Goal: Information Seeking & Learning: Learn about a topic

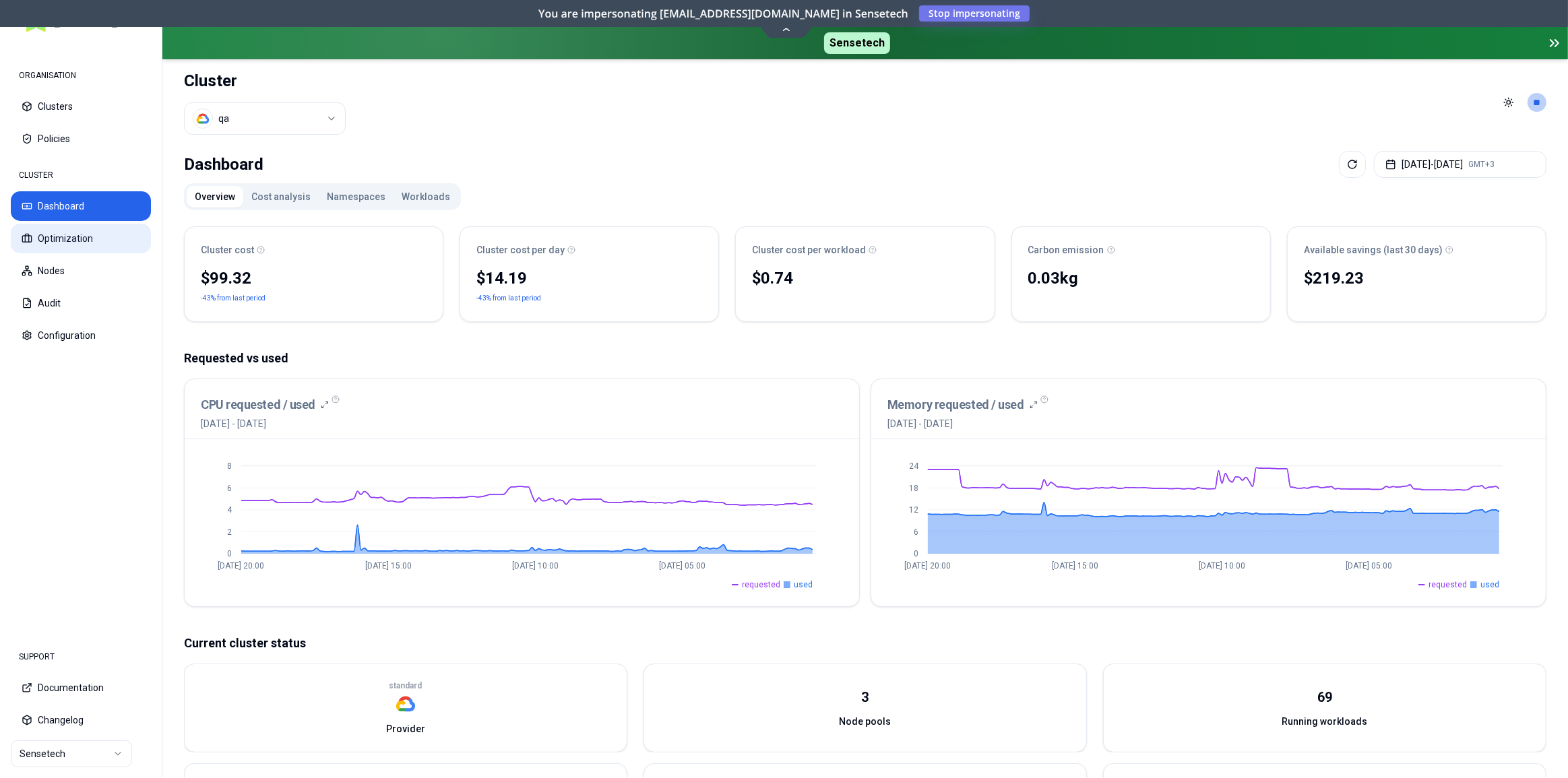
click at [101, 233] on button "Optimization" at bounding box center [81, 239] width 140 height 29
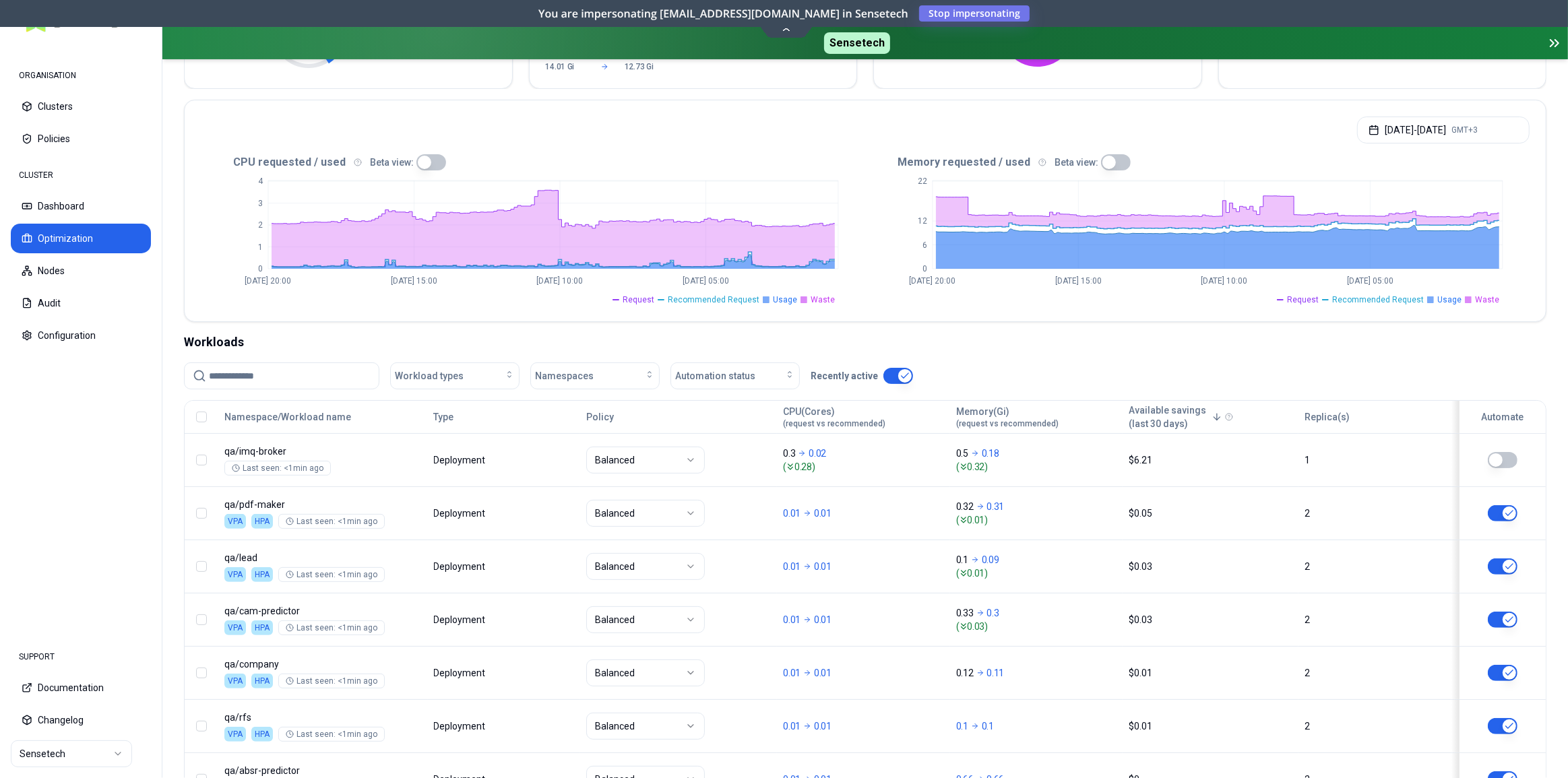
scroll to position [183, 0]
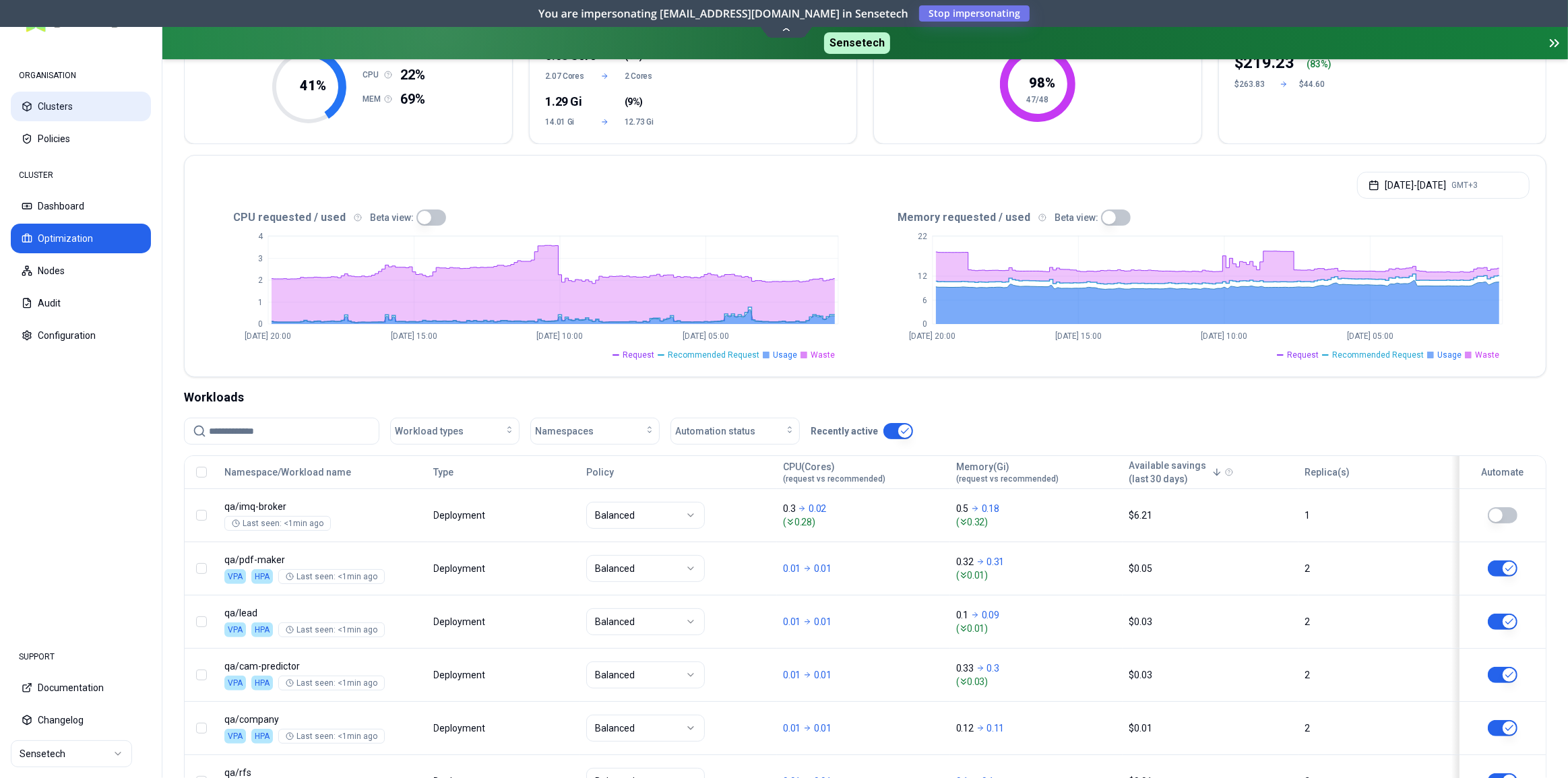
click at [68, 108] on button "Clusters" at bounding box center [81, 106] width 140 height 29
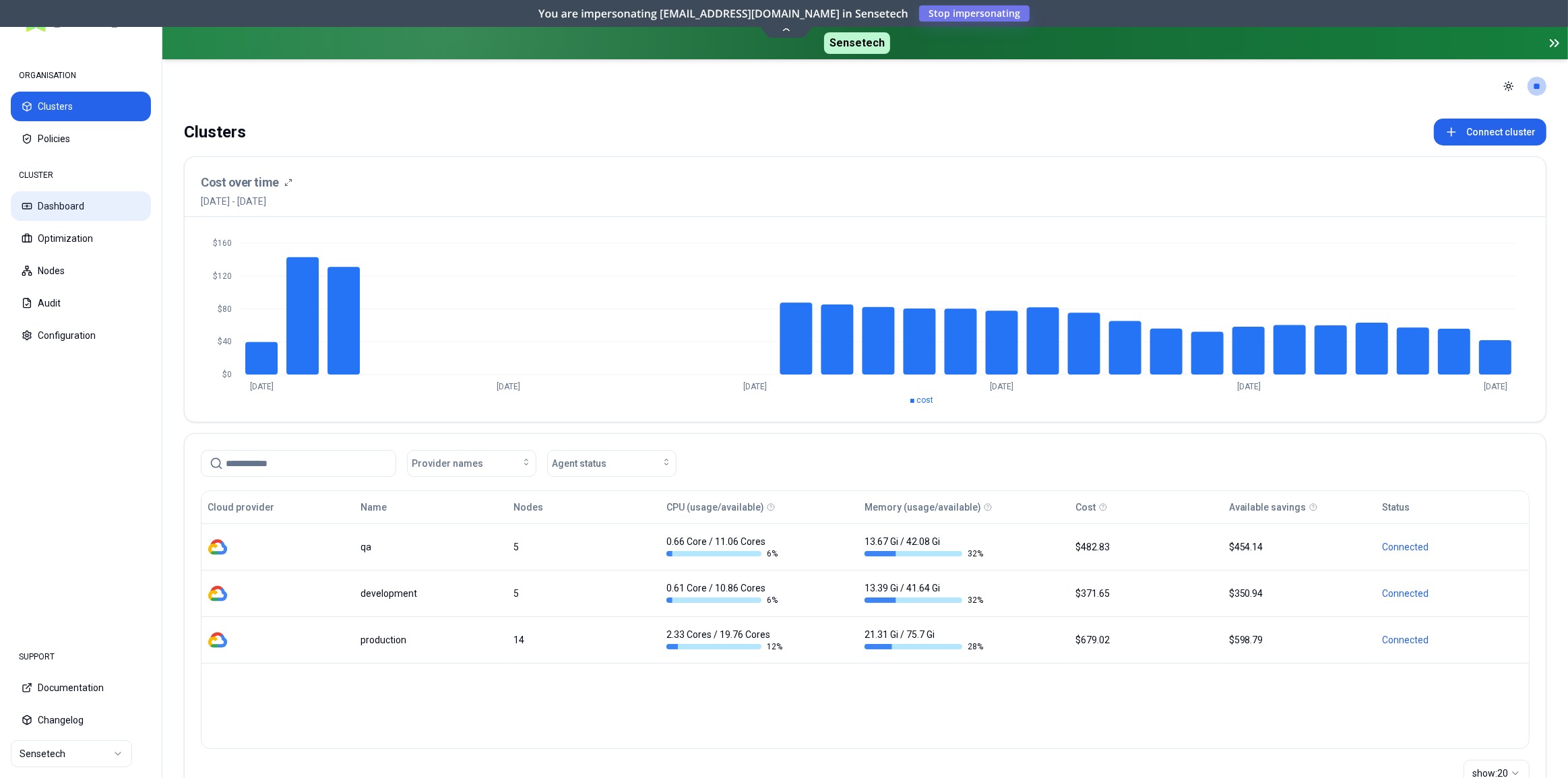
click at [80, 203] on button "Dashboard" at bounding box center [81, 206] width 140 height 29
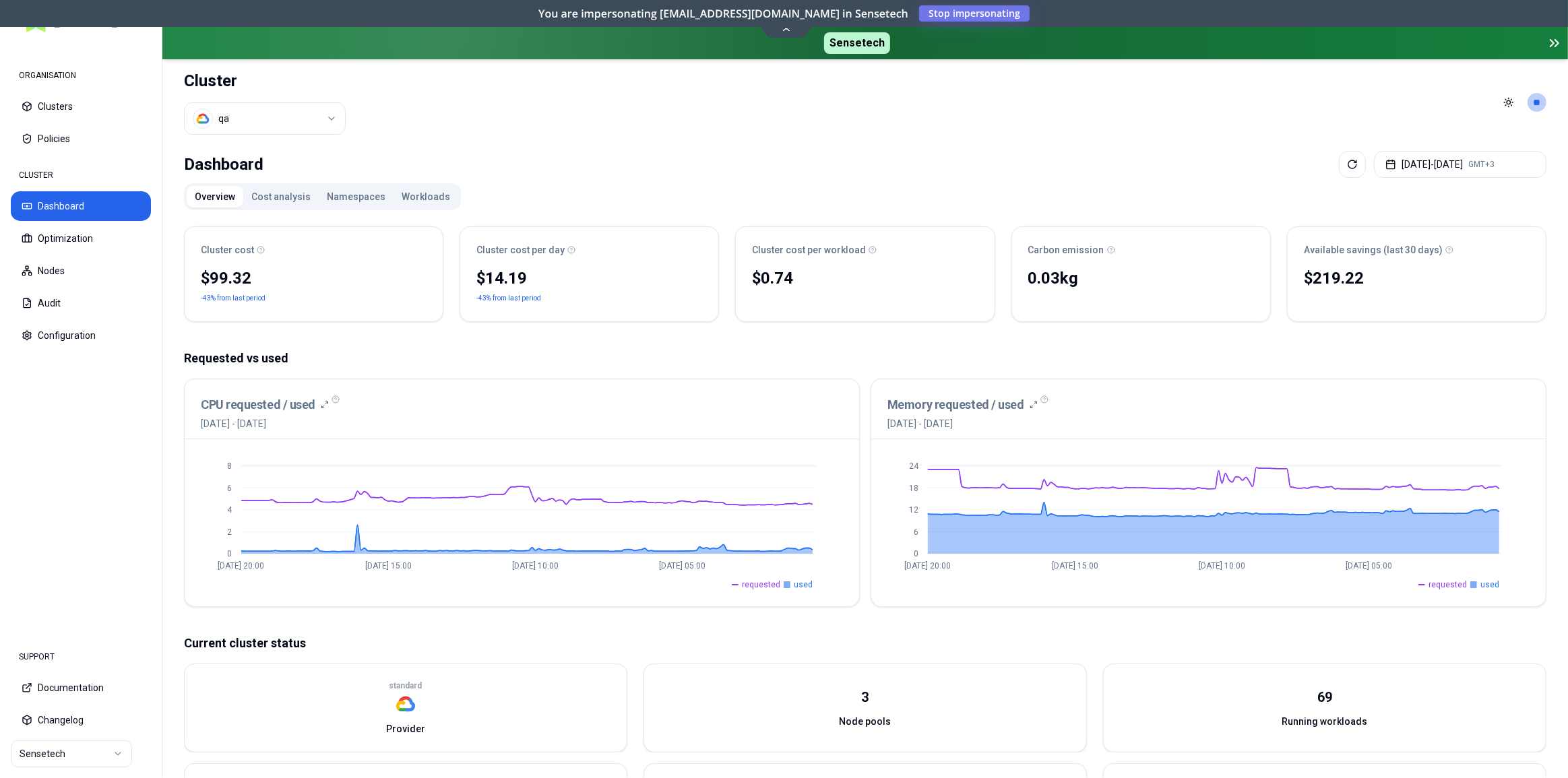
click at [294, 195] on button "Cost analysis" at bounding box center [281, 196] width 76 height 21
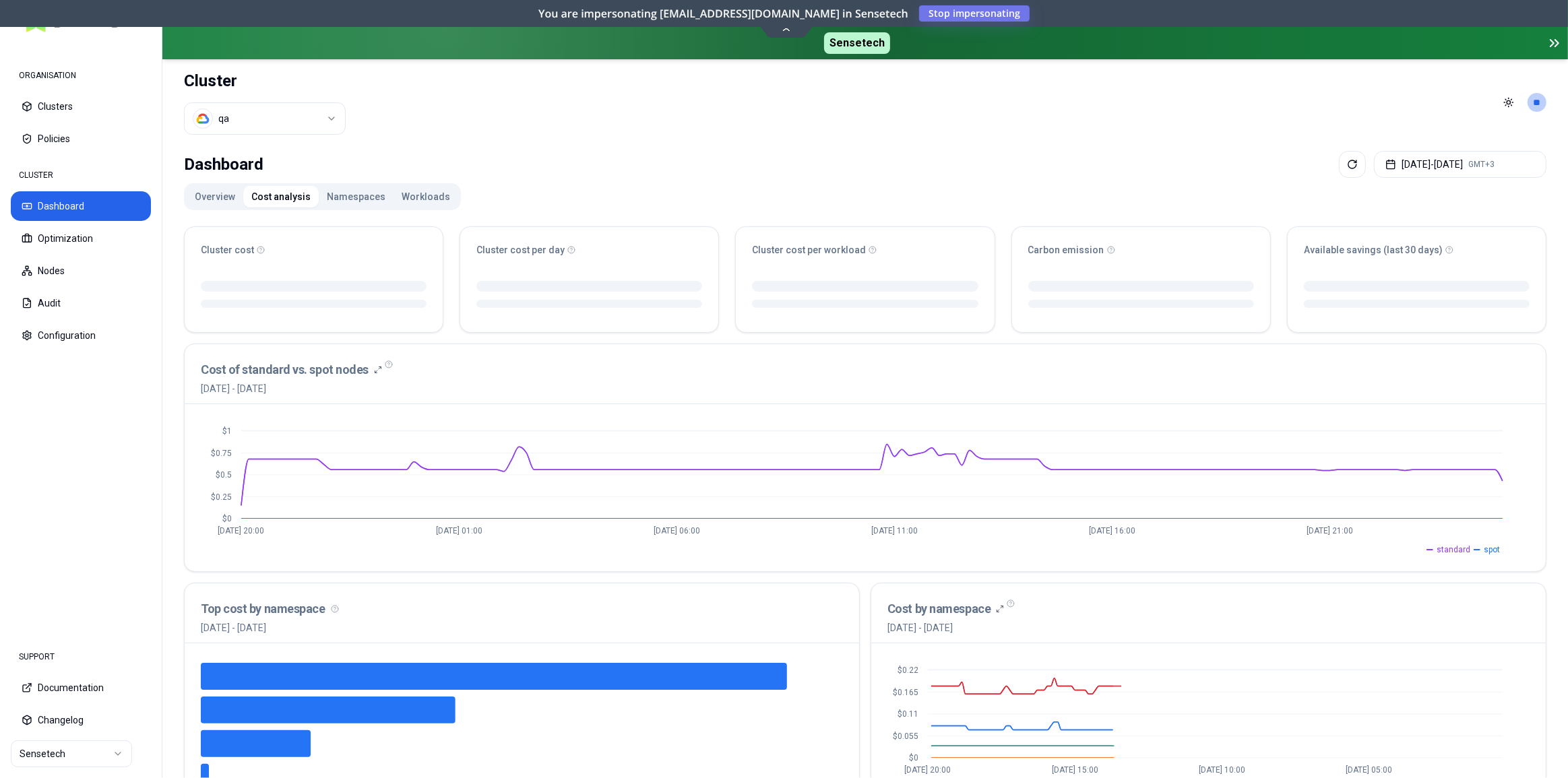
click at [216, 195] on button "Overview" at bounding box center [214, 196] width 56 height 21
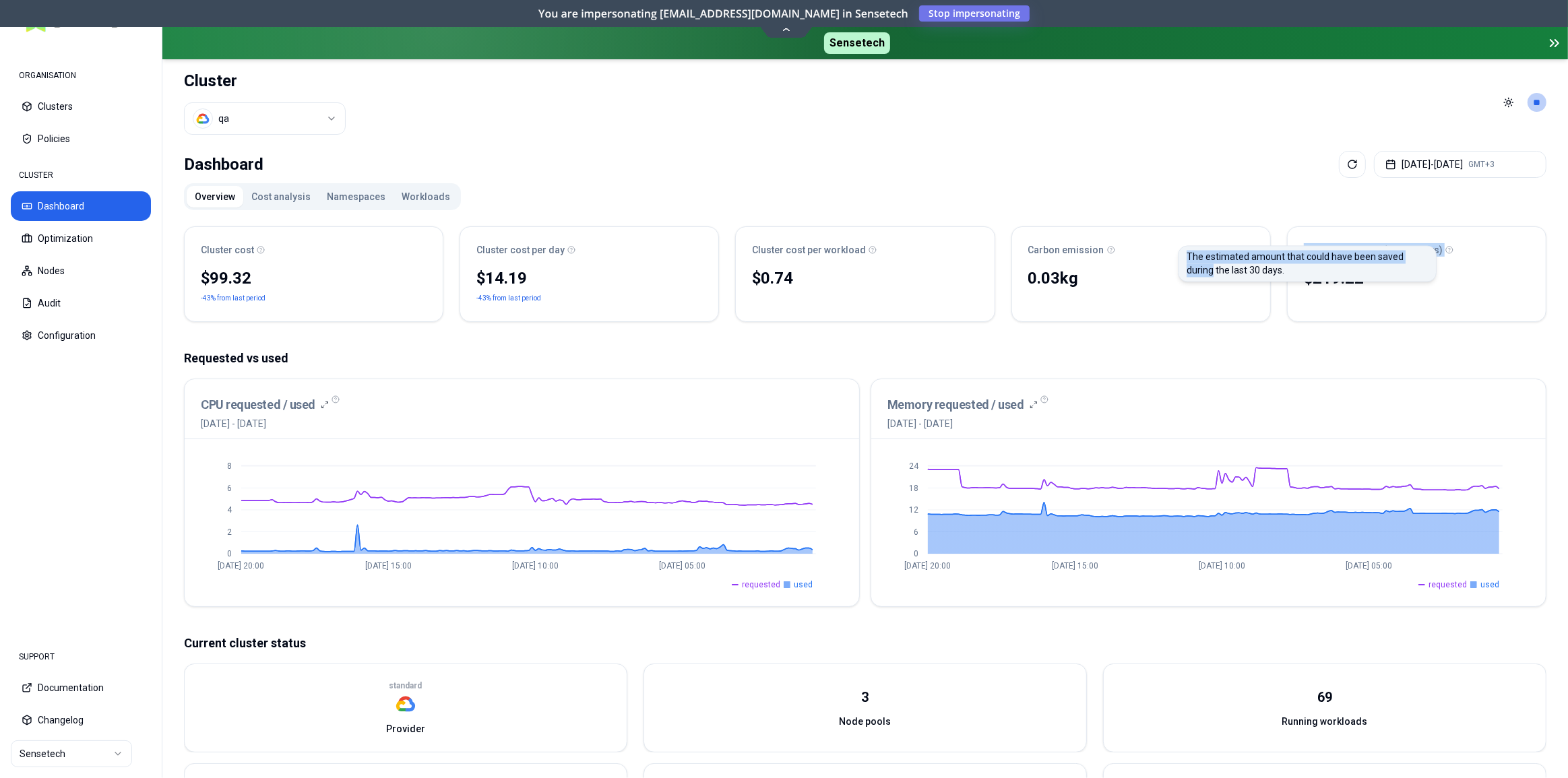
drag, startPoint x: 1305, startPoint y: 251, endPoint x: 1429, endPoint y: 252, distance: 124.0
click at [1429, 252] on div "Available savings (last 30 days) The estimated amount that could have been save…" at bounding box center [1417, 250] width 226 height 14
click at [1318, 205] on div "Overview Cost analysis Namespaces Workloads Cluster cost $99.32 -43% from last …" at bounding box center [864, 613] width 1362 height 860
drag, startPoint x: 1300, startPoint y: 249, endPoint x: 1443, endPoint y: 256, distance: 143.2
click at [1443, 256] on div "Available savings (last 30 days)" at bounding box center [1417, 245] width 258 height 38
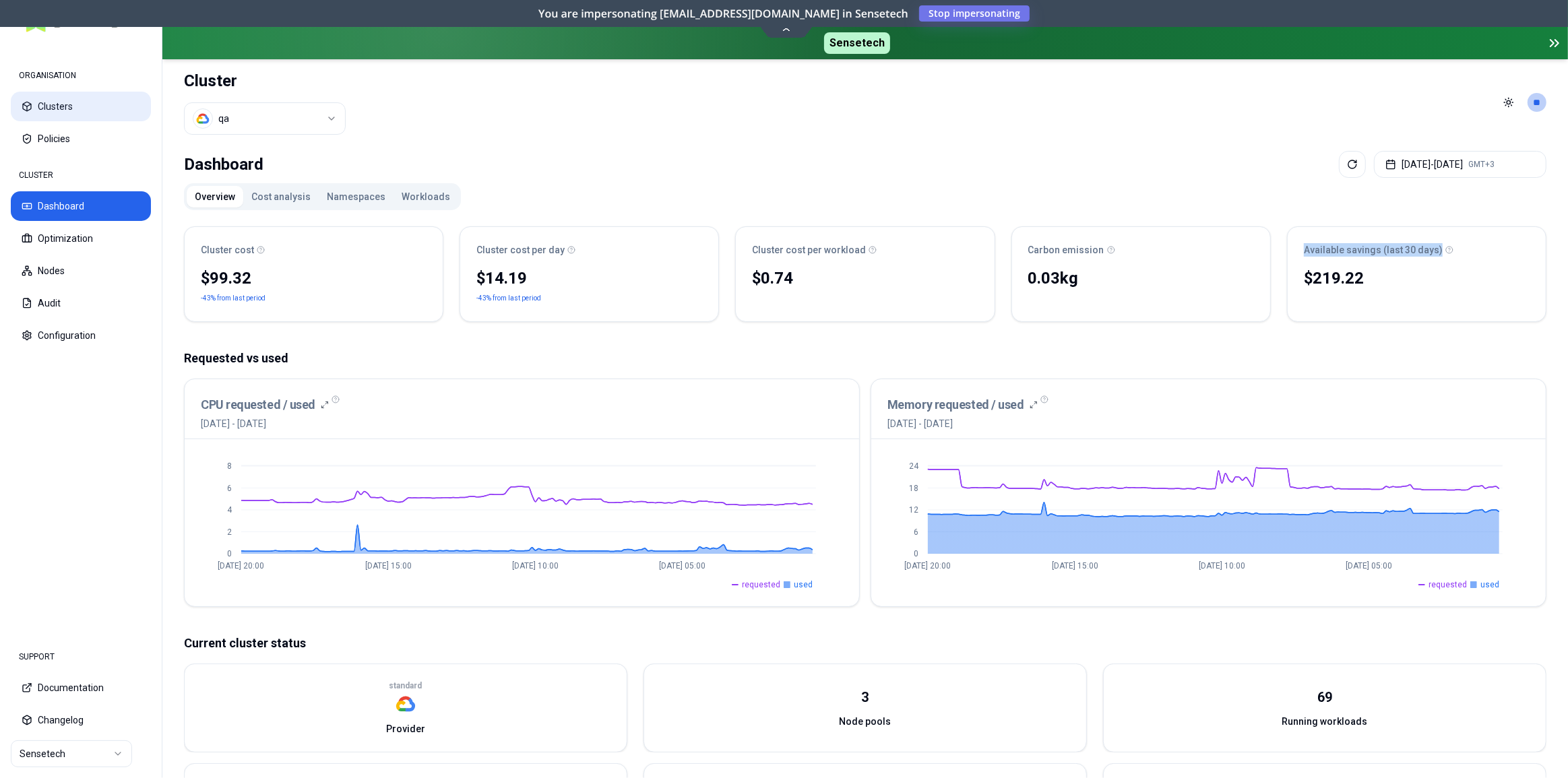
click at [78, 100] on button "Clusters" at bounding box center [81, 106] width 140 height 29
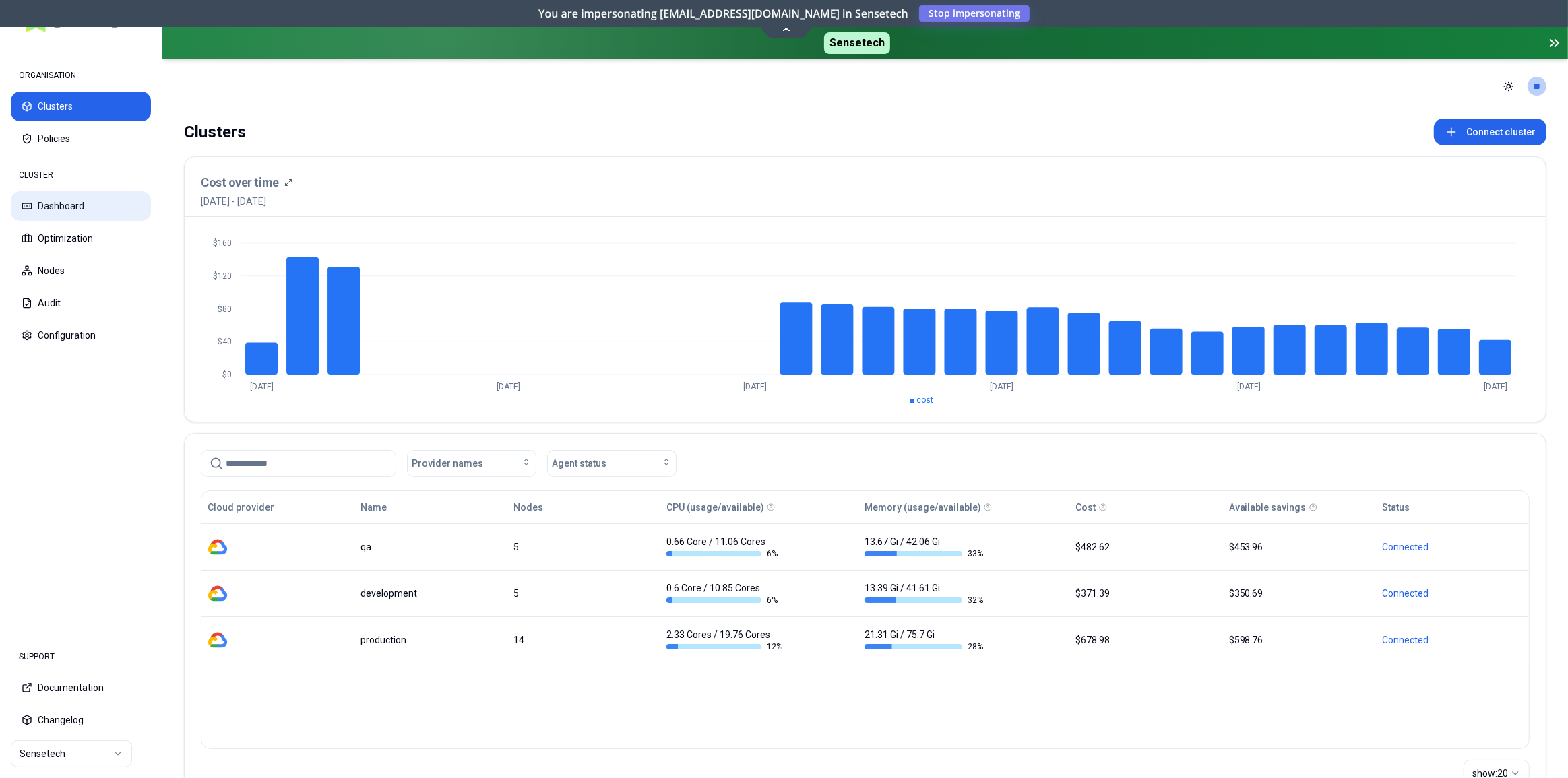
click at [73, 201] on button "Dashboard" at bounding box center [81, 206] width 140 height 29
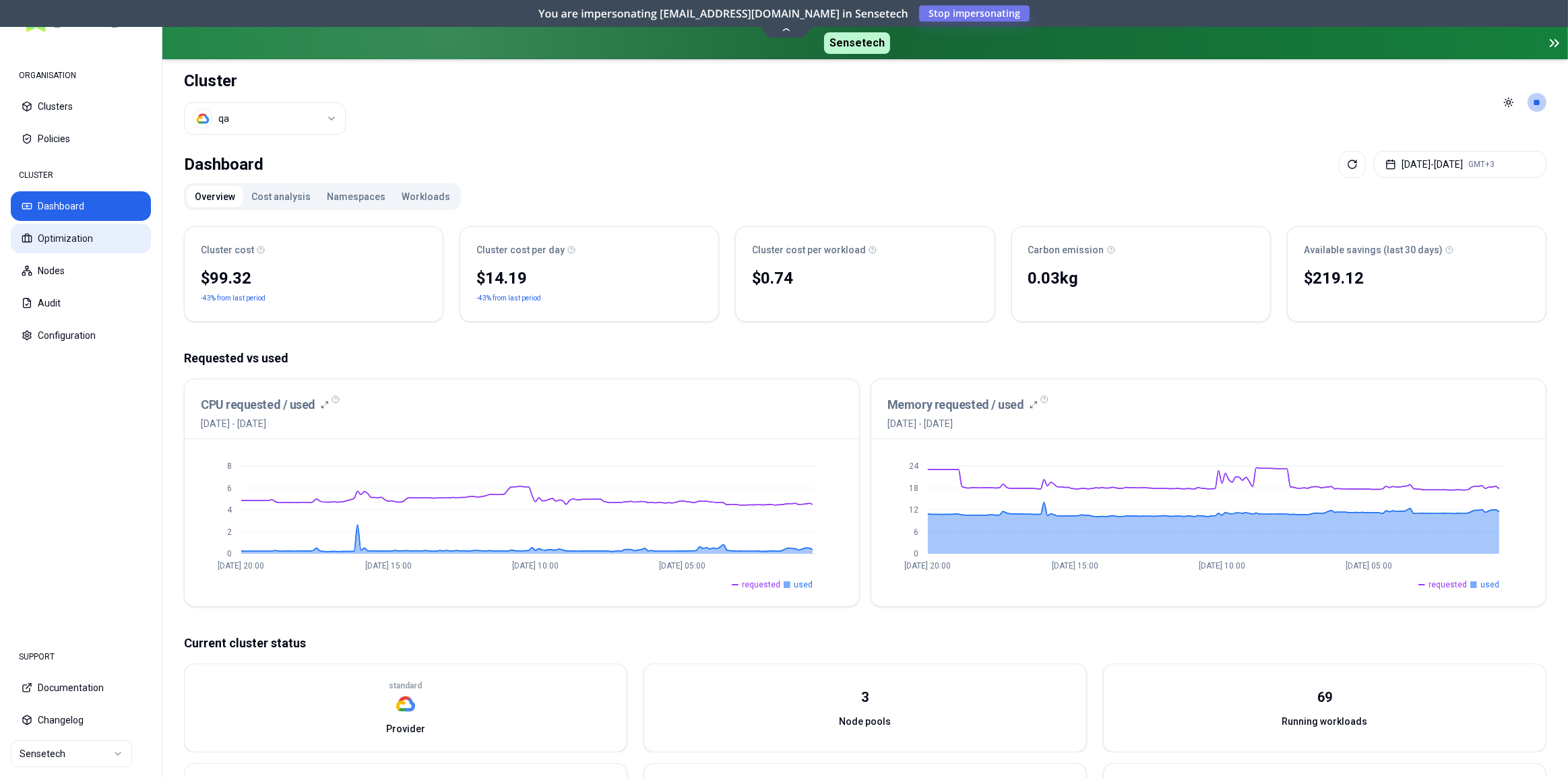
click at [48, 242] on button "Optimization" at bounding box center [81, 239] width 140 height 29
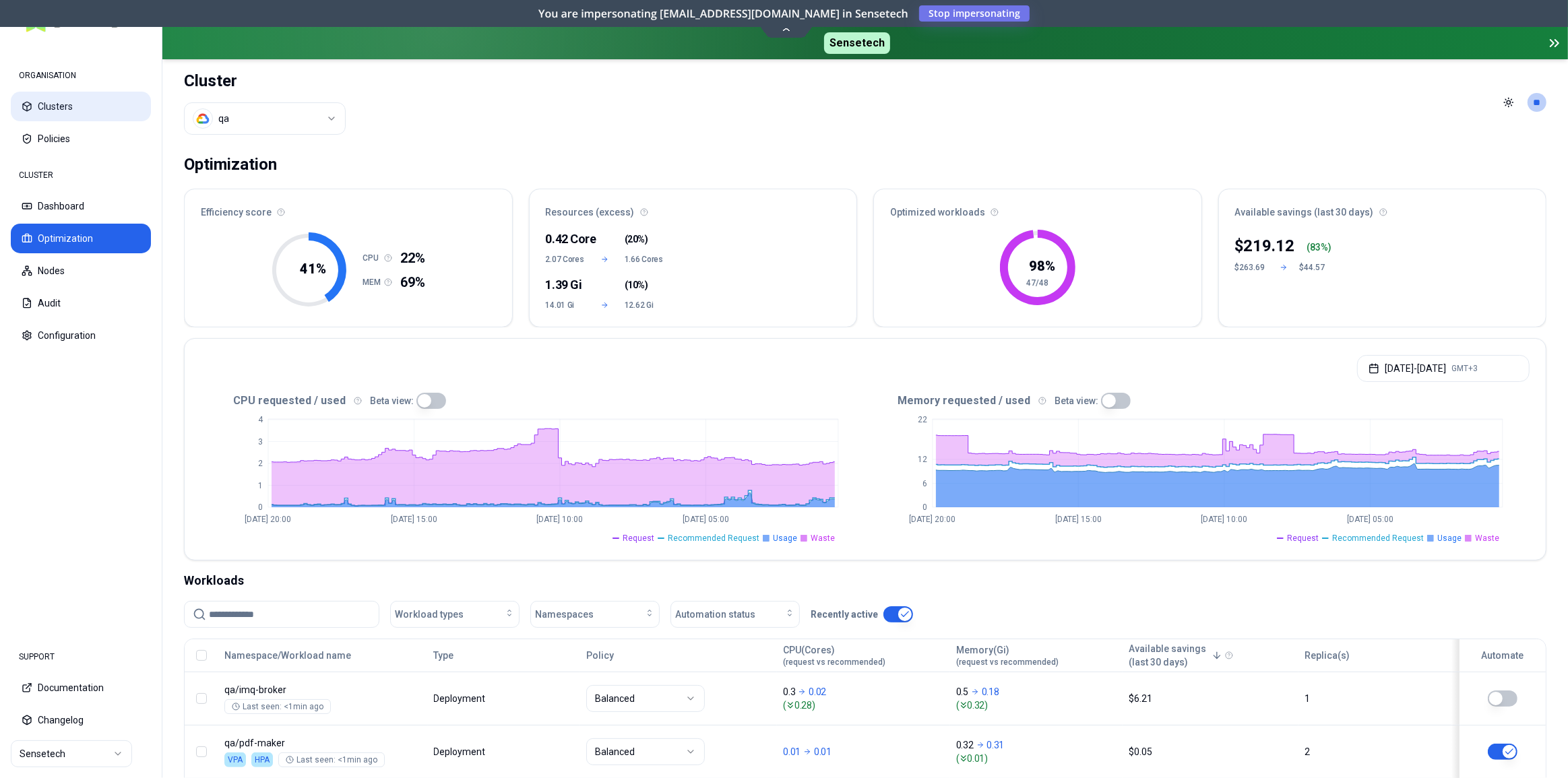
click at [49, 109] on button "Clusters" at bounding box center [81, 106] width 140 height 29
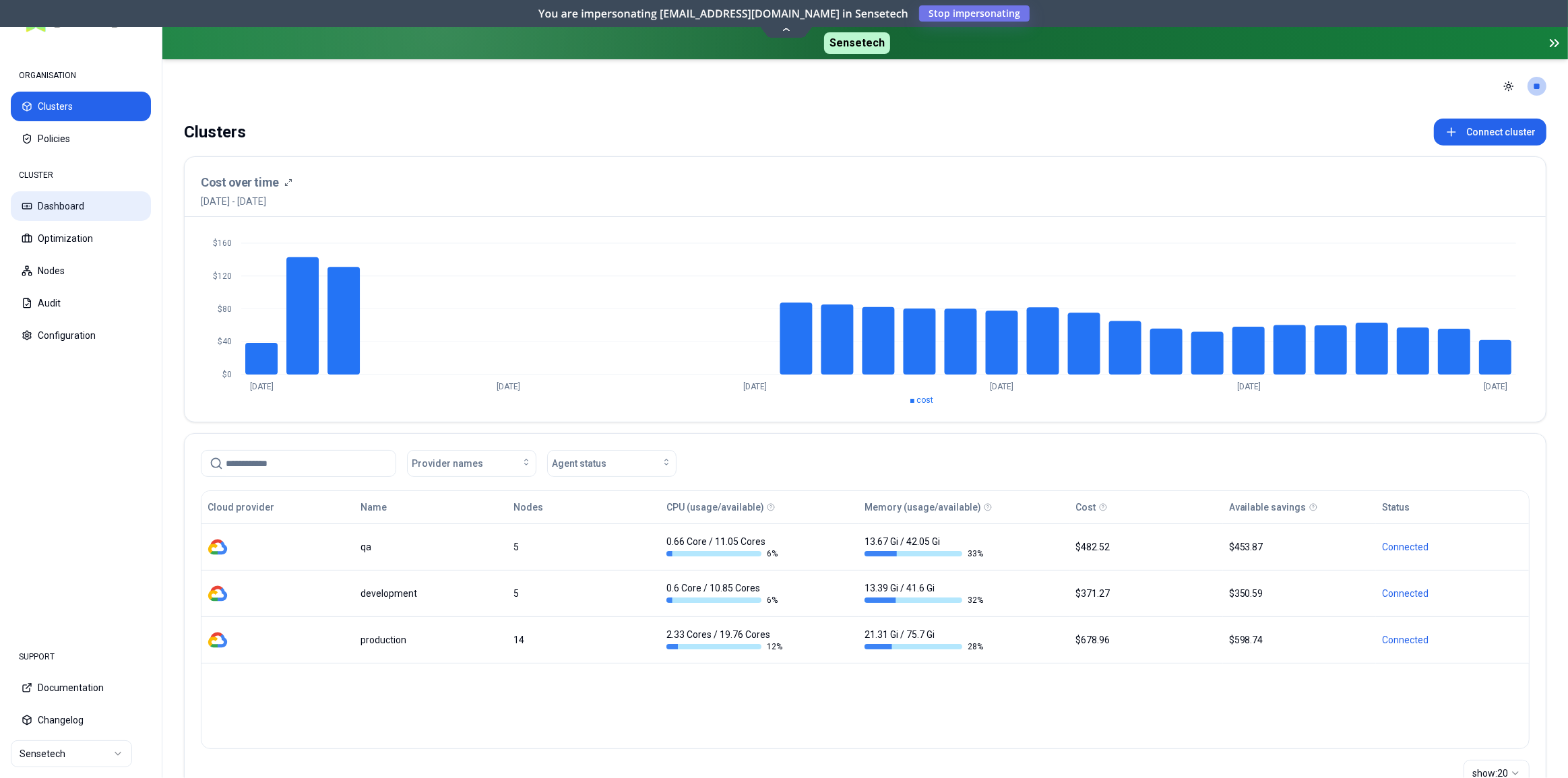
click at [69, 207] on button "Dashboard" at bounding box center [81, 206] width 140 height 29
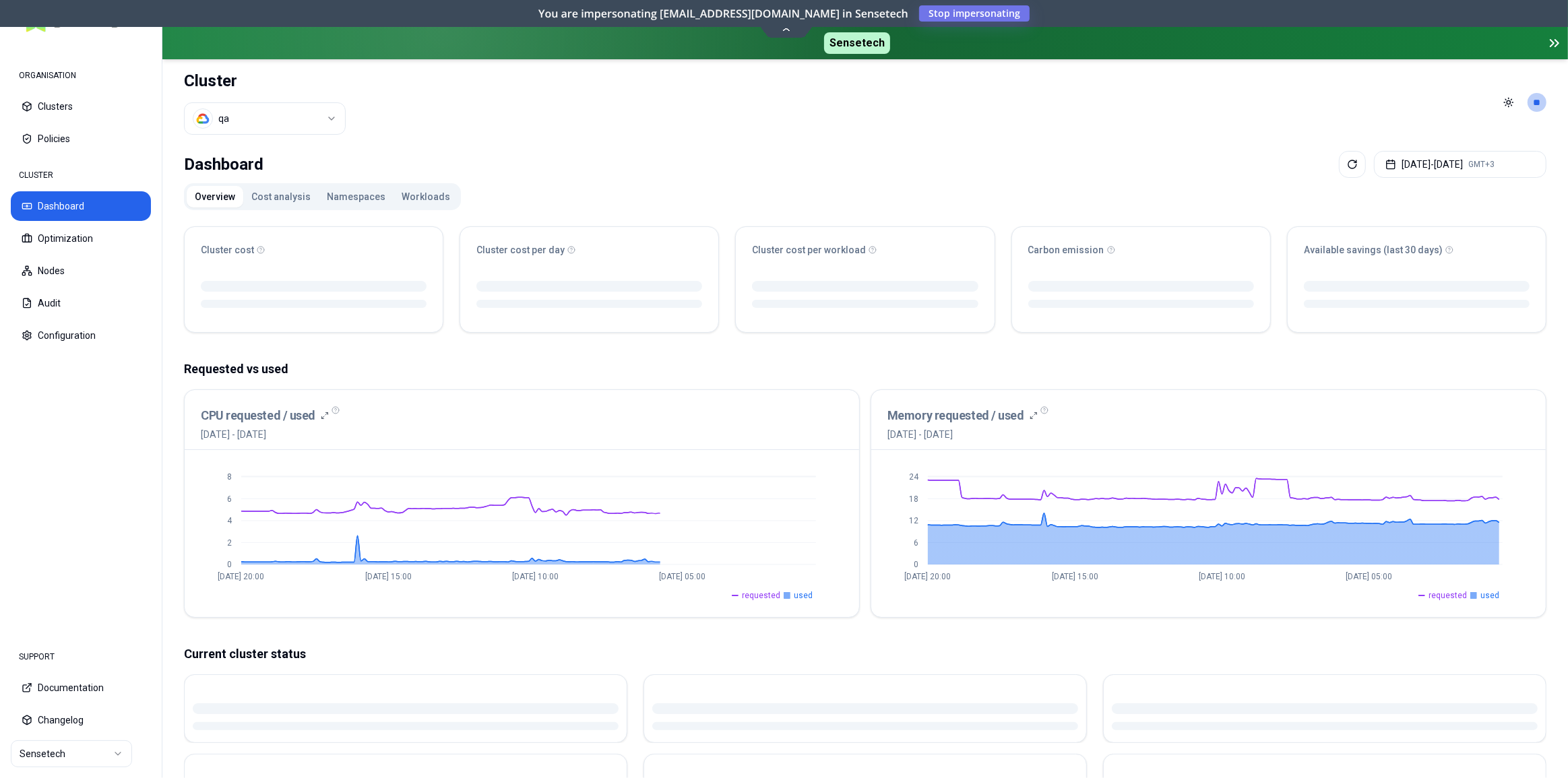
click at [267, 191] on button "Cost analysis" at bounding box center [281, 196] width 76 height 21
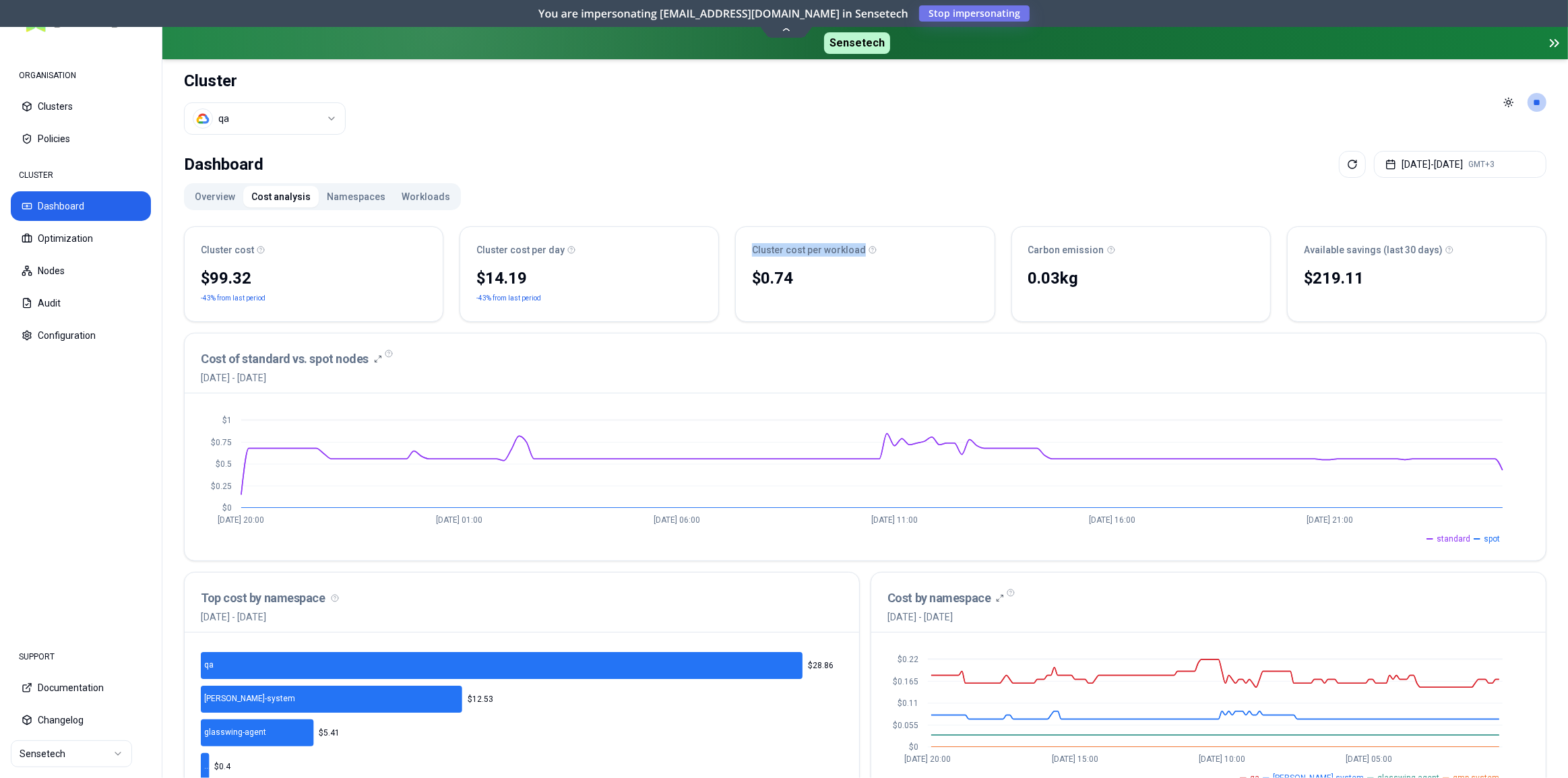
drag, startPoint x: 754, startPoint y: 249, endPoint x: 859, endPoint y: 245, distance: 105.1
click at [859, 245] on div "Cluster cost per workload" at bounding box center [864, 250] width 226 height 14
copy div "Cluster cost per workload"
click at [46, 104] on button "Clusters" at bounding box center [81, 106] width 140 height 29
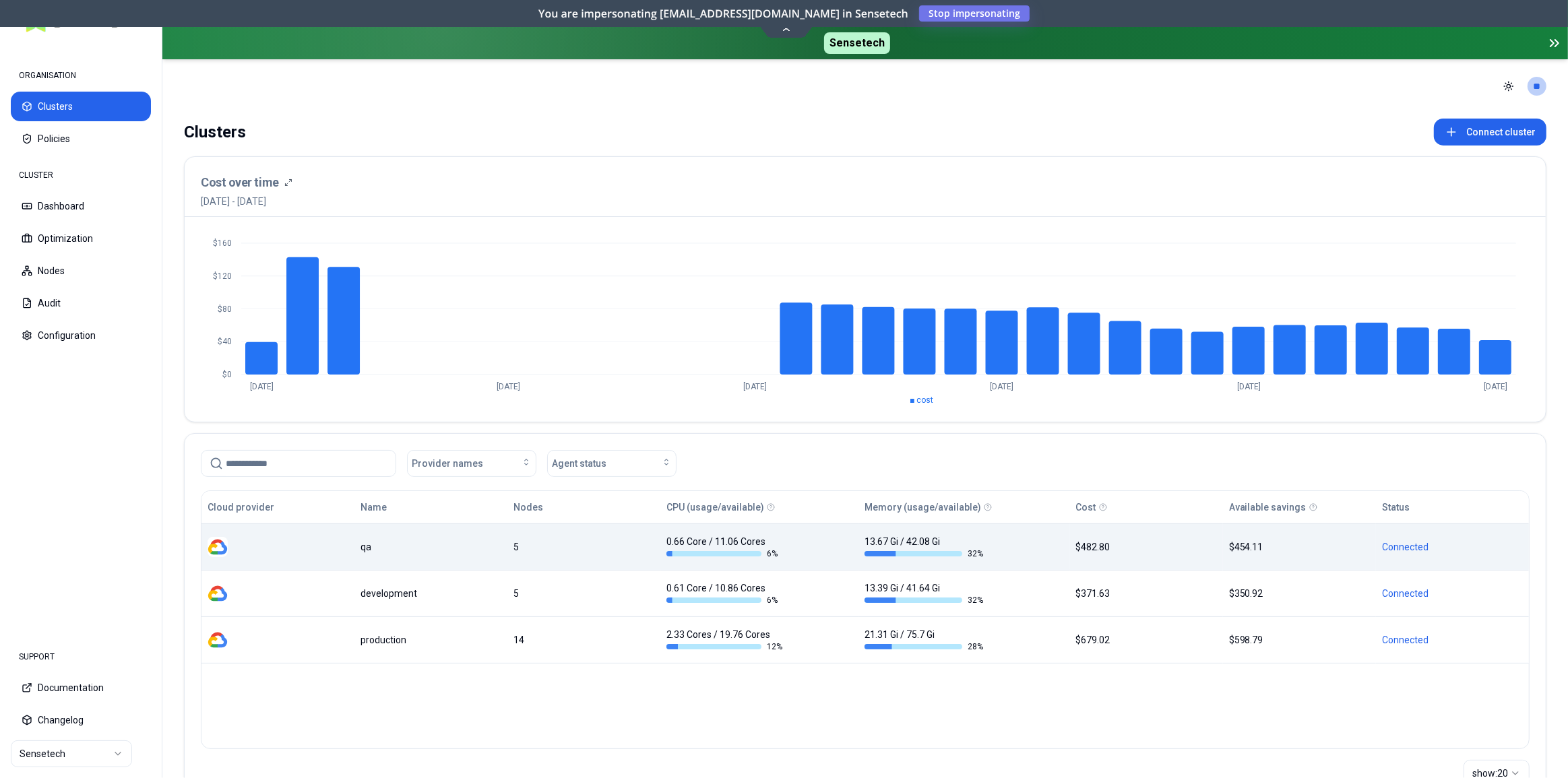
click at [389, 546] on div "qa" at bounding box center [431, 547] width 141 height 14
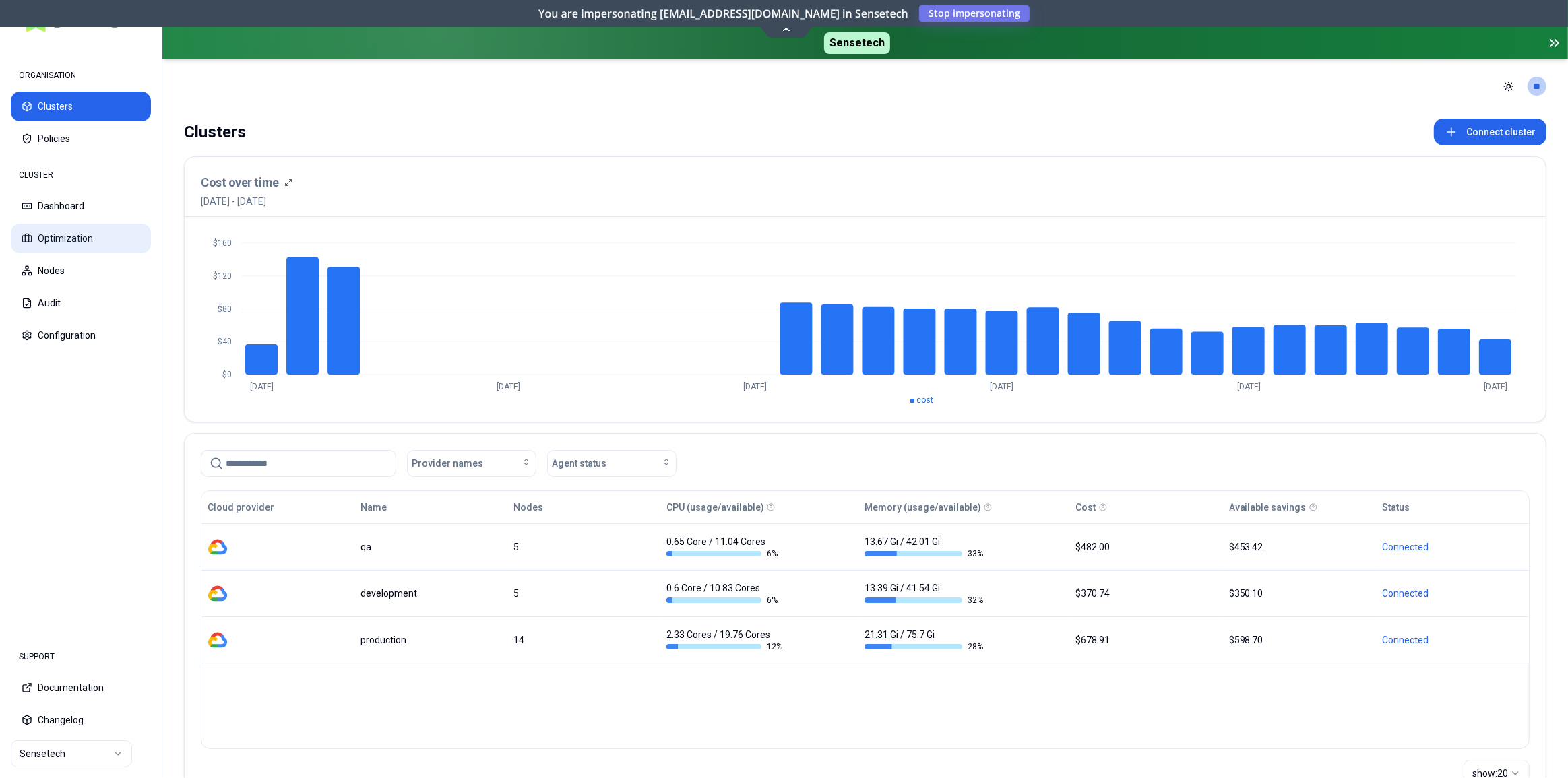
click at [78, 235] on button "Optimization" at bounding box center [81, 239] width 140 height 29
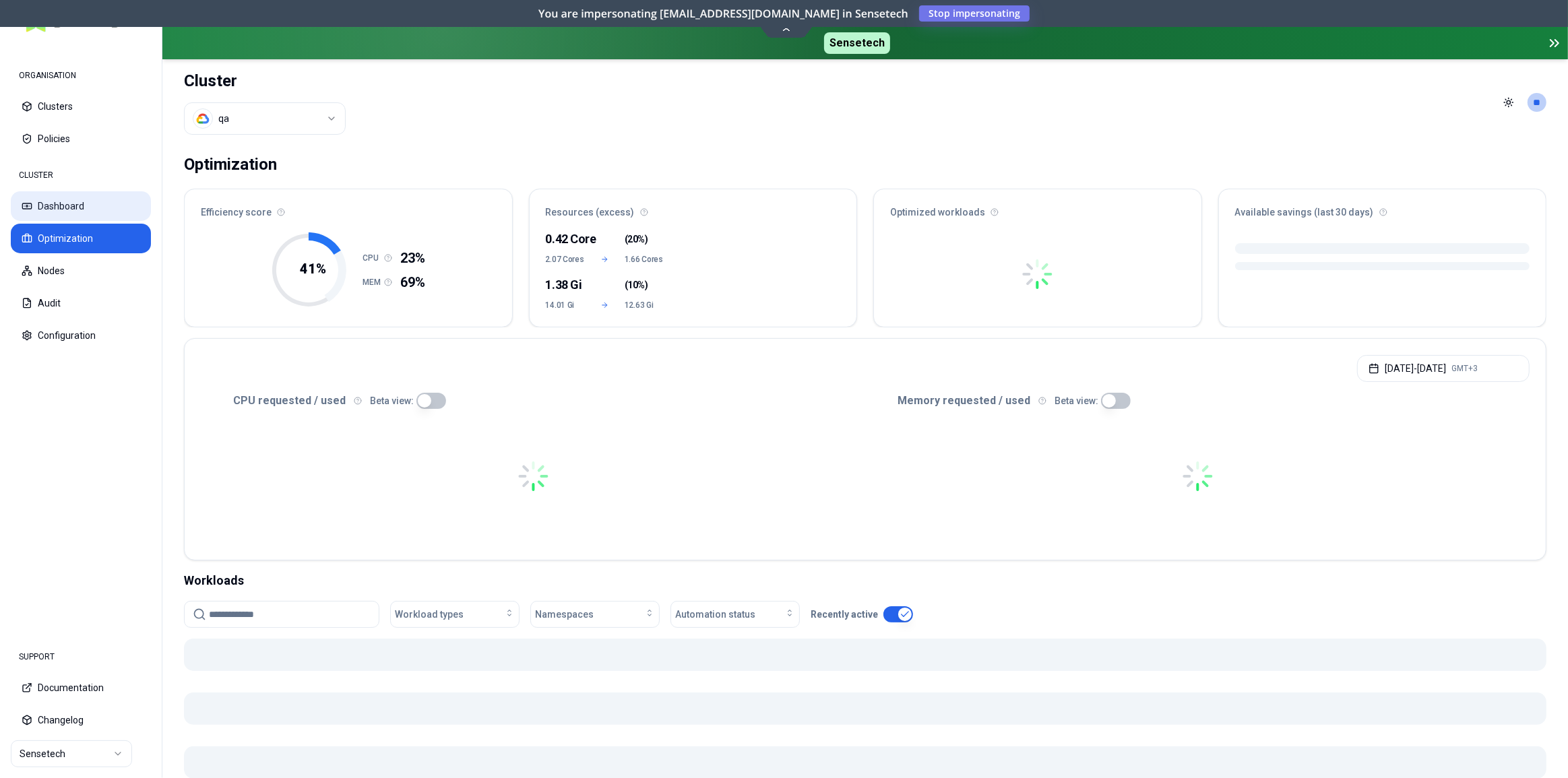
click at [80, 206] on button "Dashboard" at bounding box center [81, 206] width 140 height 29
